Goal: Information Seeking & Learning: Learn about a topic

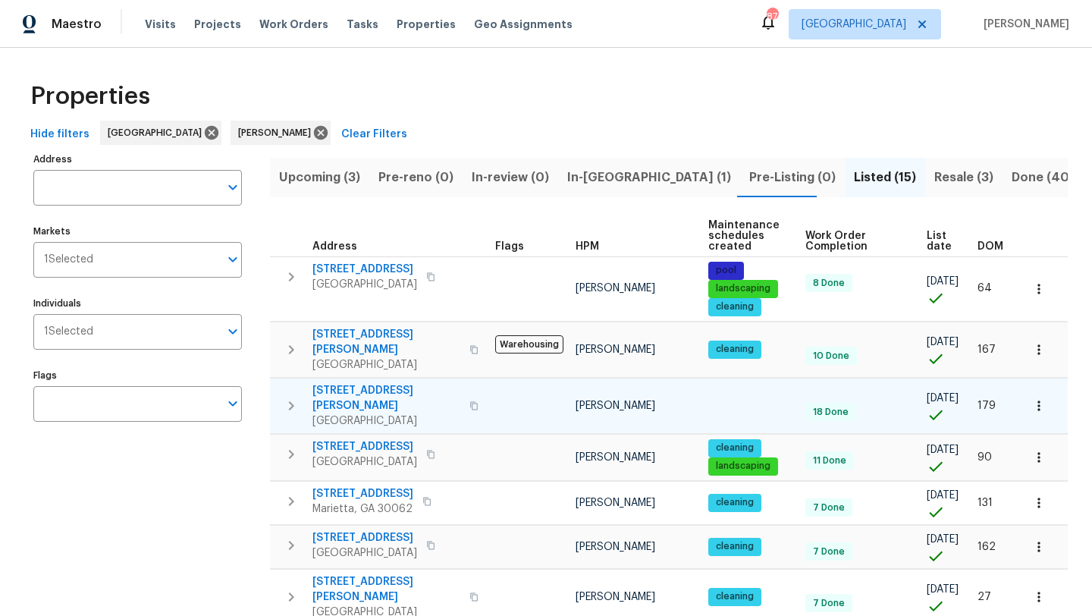
scroll to position [23, 0]
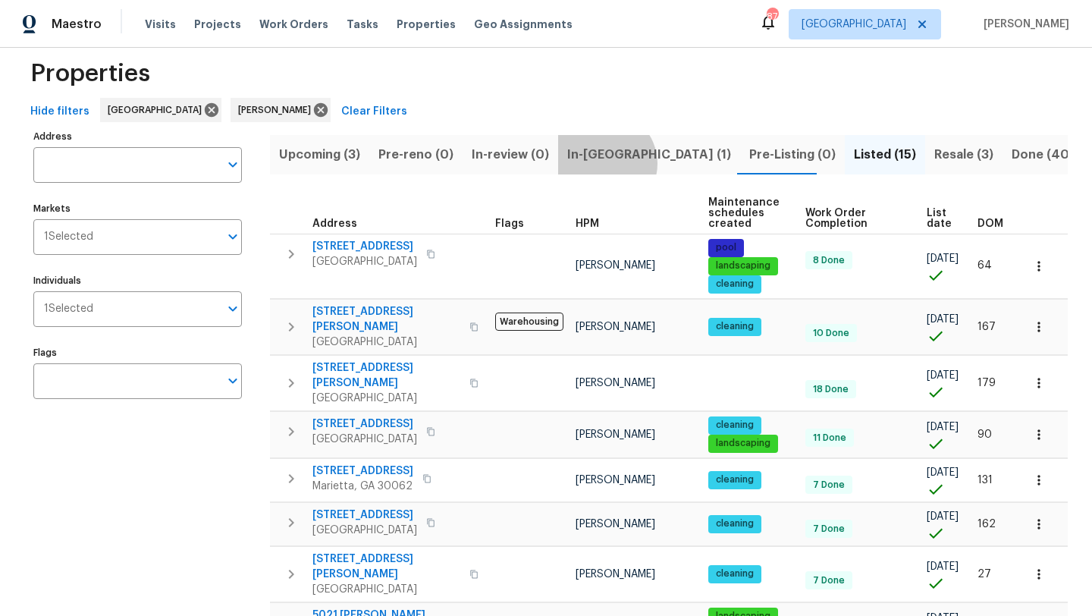
click at [600, 163] on span "In-[GEOGRAPHIC_DATA] (1)" at bounding box center [649, 154] width 164 height 21
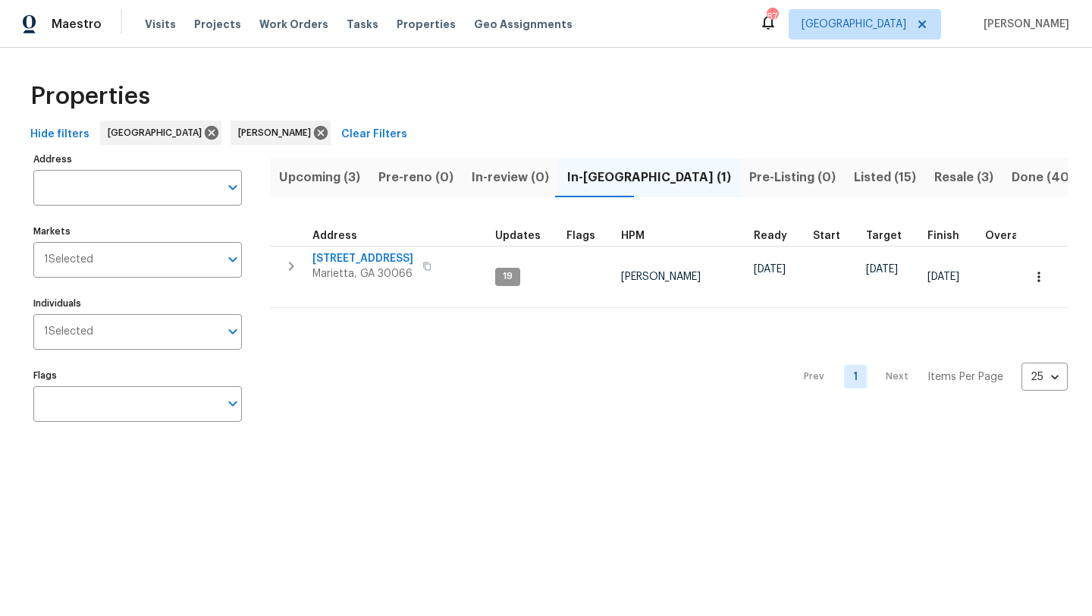
click at [347, 187] on button "Upcoming (3)" at bounding box center [319, 177] width 99 height 39
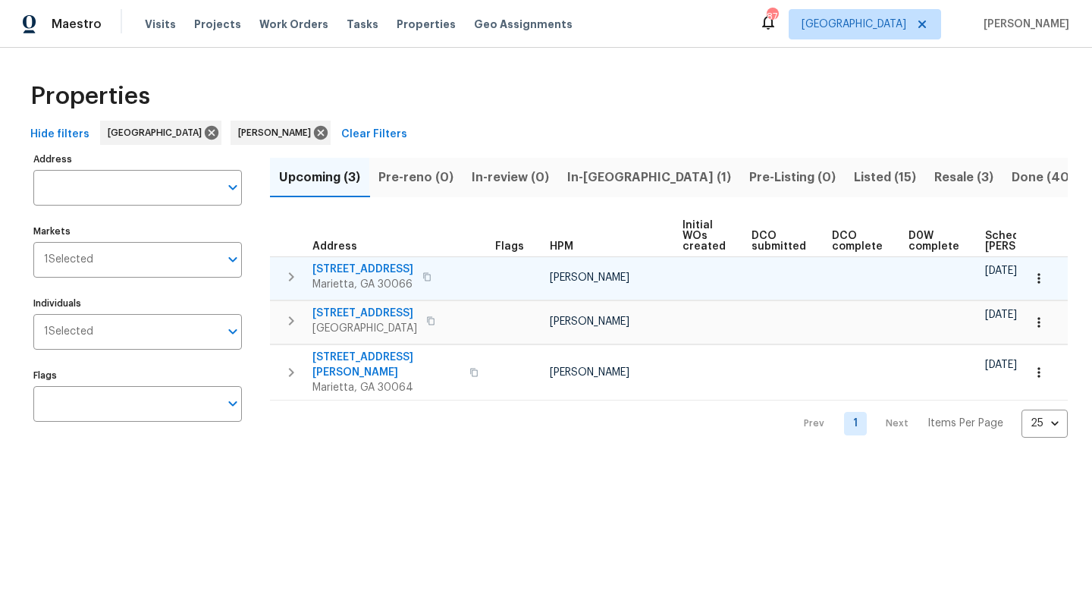
click at [376, 266] on span "[STREET_ADDRESS]" at bounding box center [363, 269] width 101 height 15
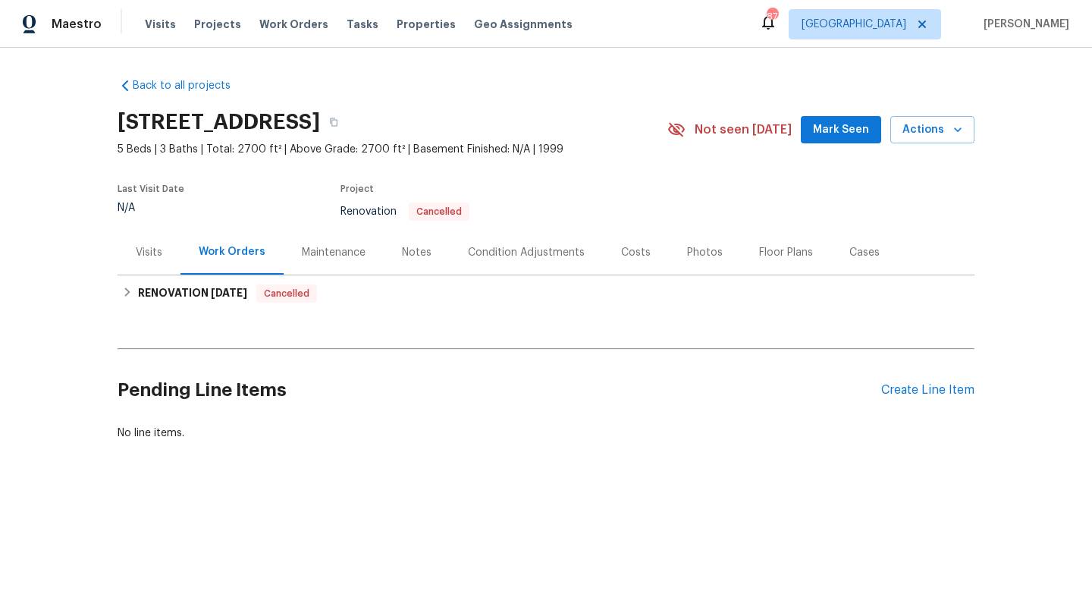
click at [400, 260] on div "Notes" at bounding box center [417, 252] width 66 height 45
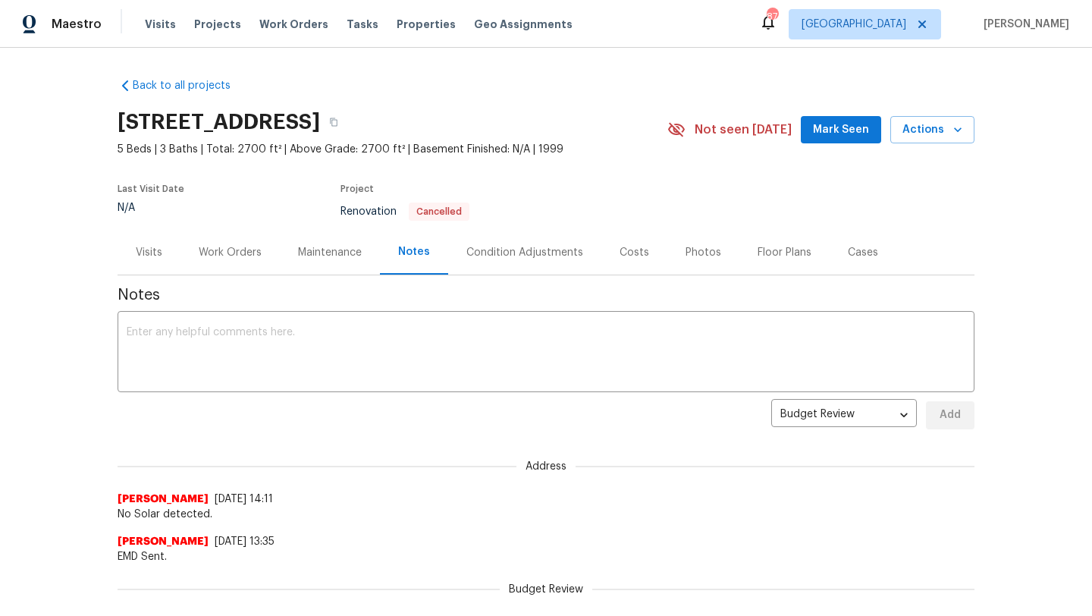
click at [635, 251] on div "Costs" at bounding box center [635, 252] width 30 height 15
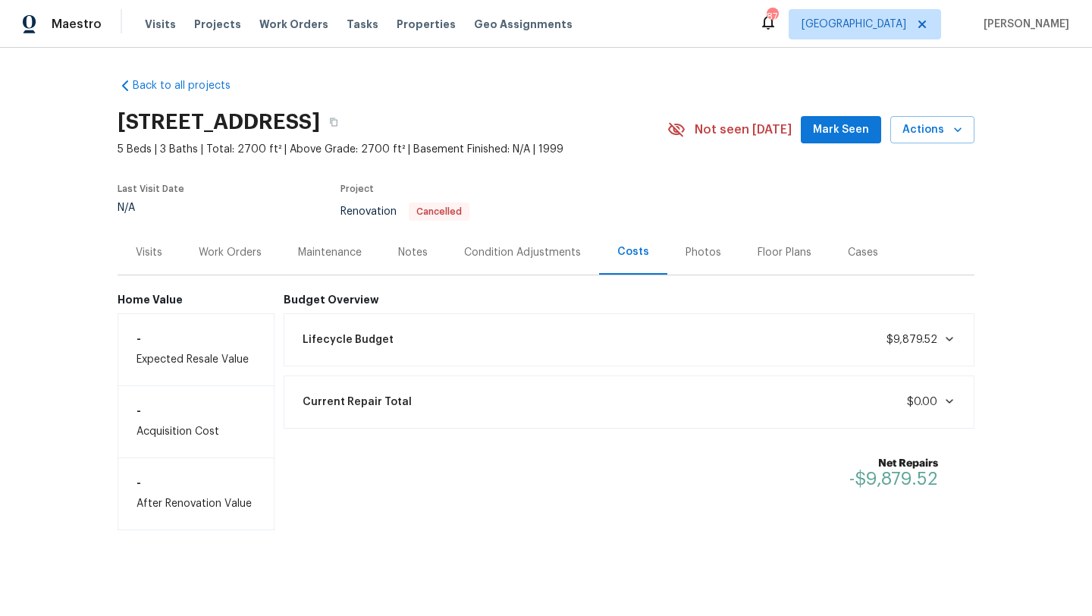
click at [693, 252] on div "Photos" at bounding box center [704, 252] width 36 height 15
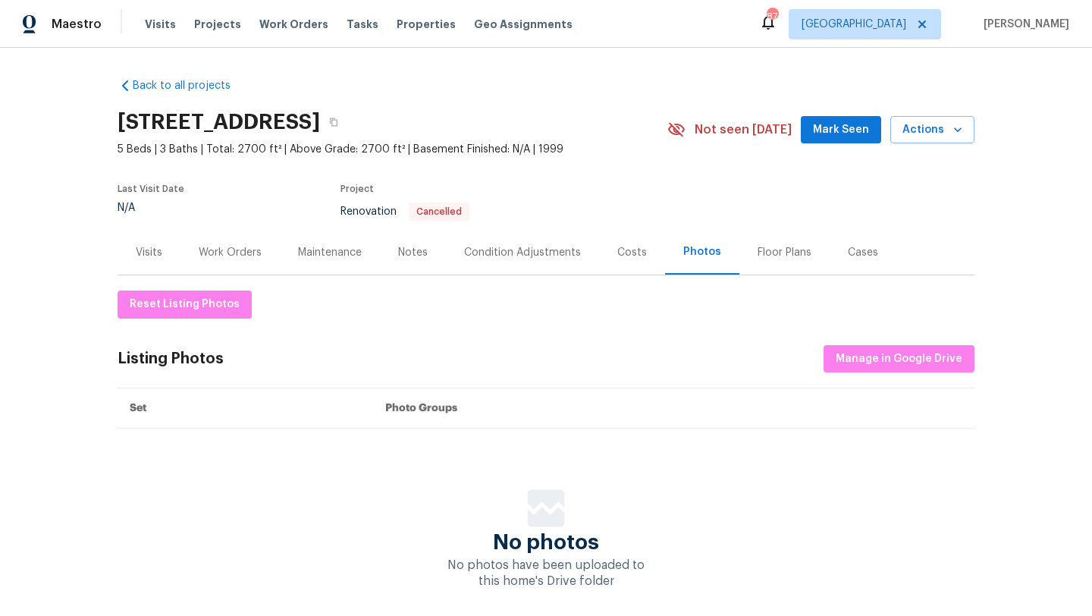
click at [242, 247] on div "Work Orders" at bounding box center [230, 252] width 63 height 15
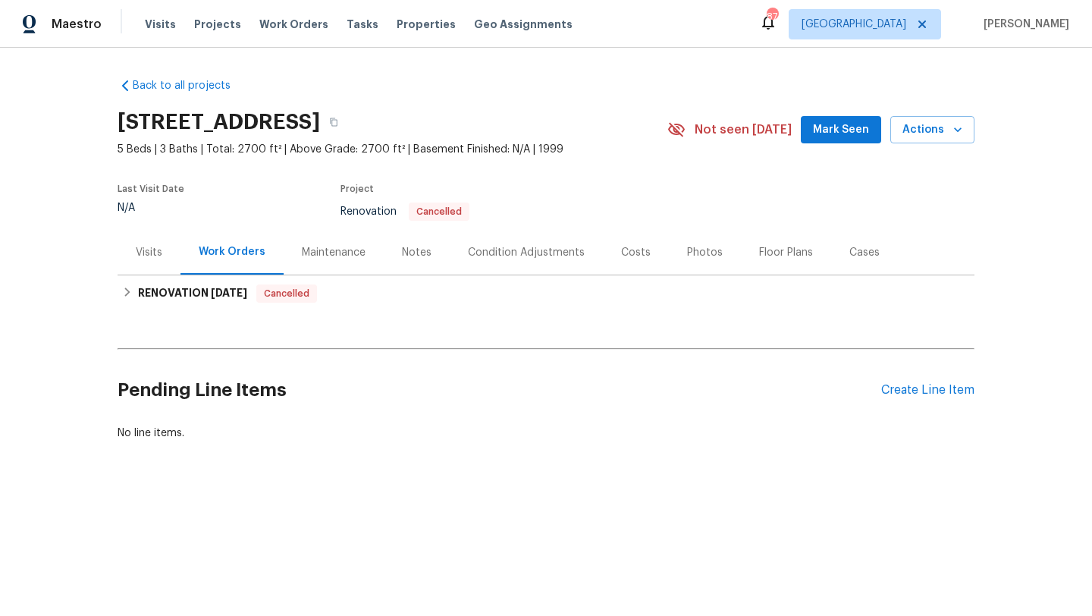
click at [155, 254] on div "Visits" at bounding box center [149, 252] width 27 height 15
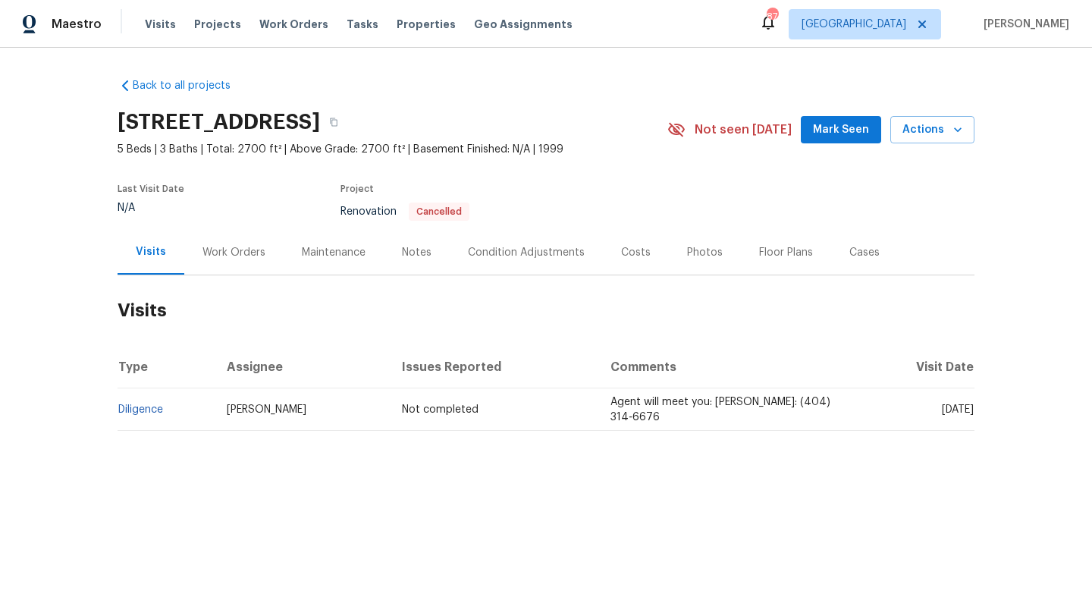
click at [140, 418] on td "Diligence" at bounding box center [166, 409] width 97 height 42
click at [140, 406] on link "Diligence" at bounding box center [140, 409] width 45 height 11
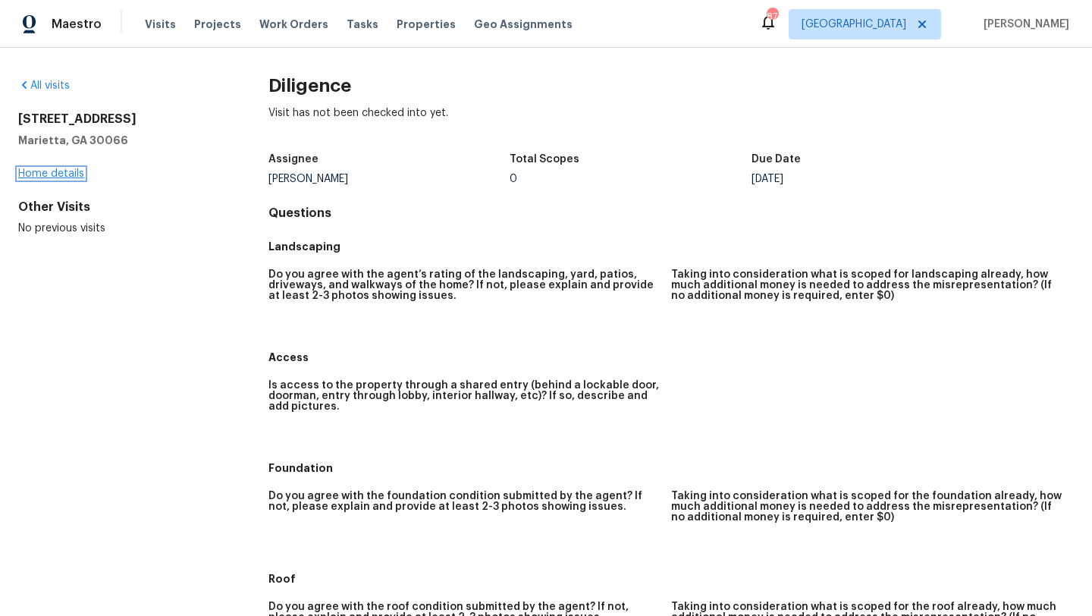
click at [74, 174] on link "Home details" at bounding box center [51, 173] width 66 height 11
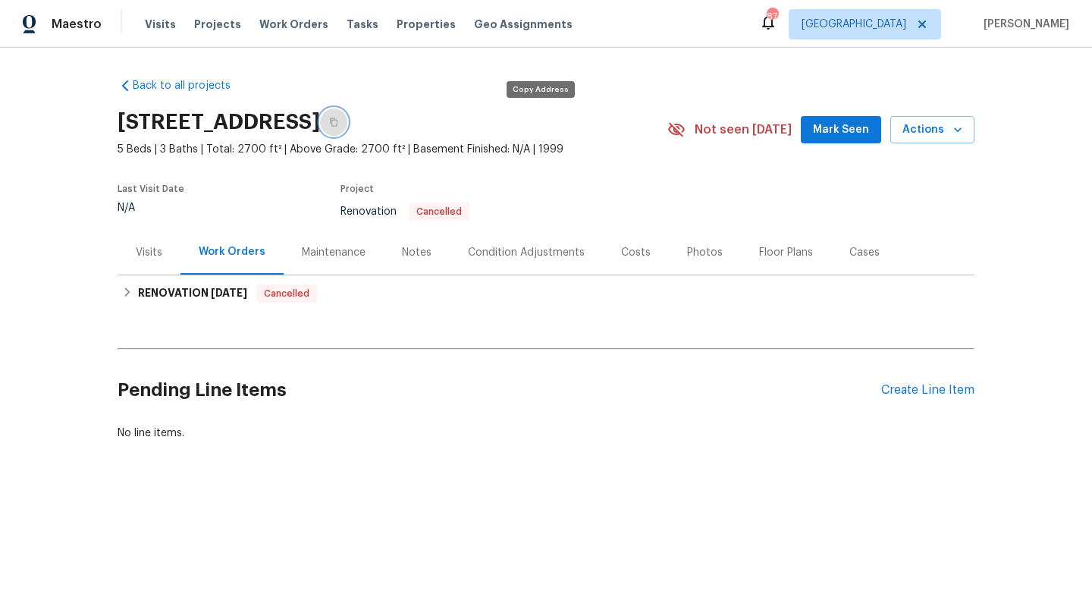
click at [347, 129] on button "button" at bounding box center [333, 121] width 27 height 27
